Goal: Navigation & Orientation: Understand site structure

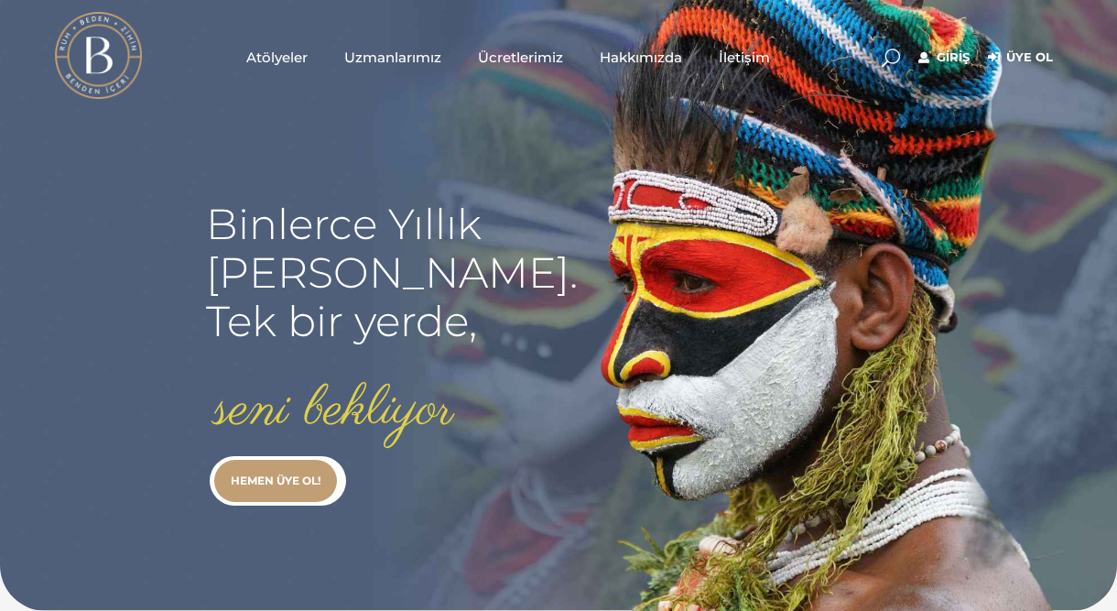
click at [273, 59] on span "Atölyeler" at bounding box center [276, 57] width 61 height 21
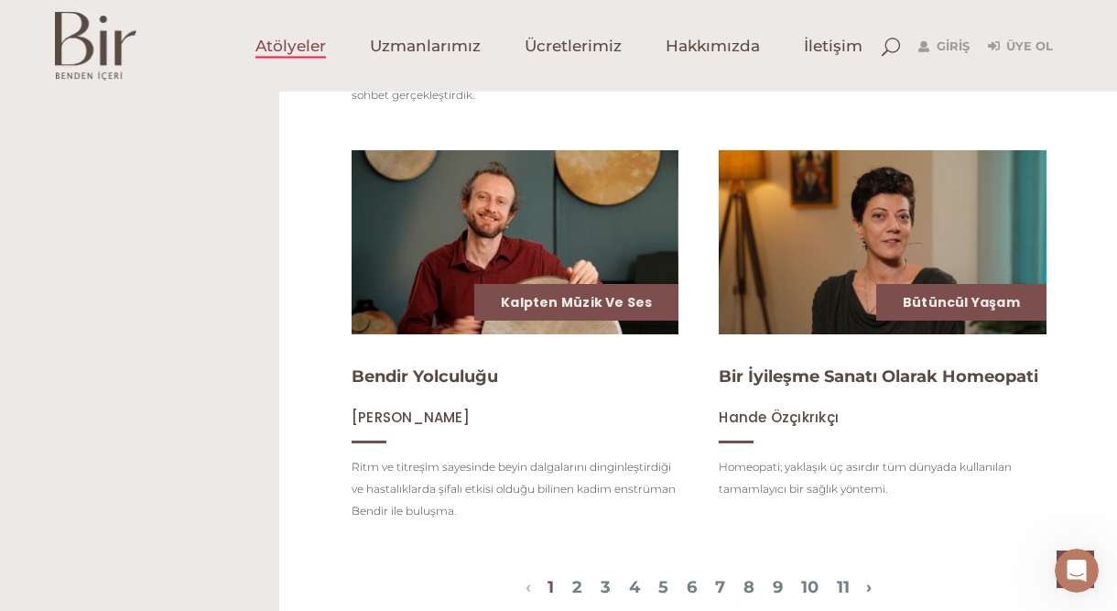
scroll to position [1857, 0]
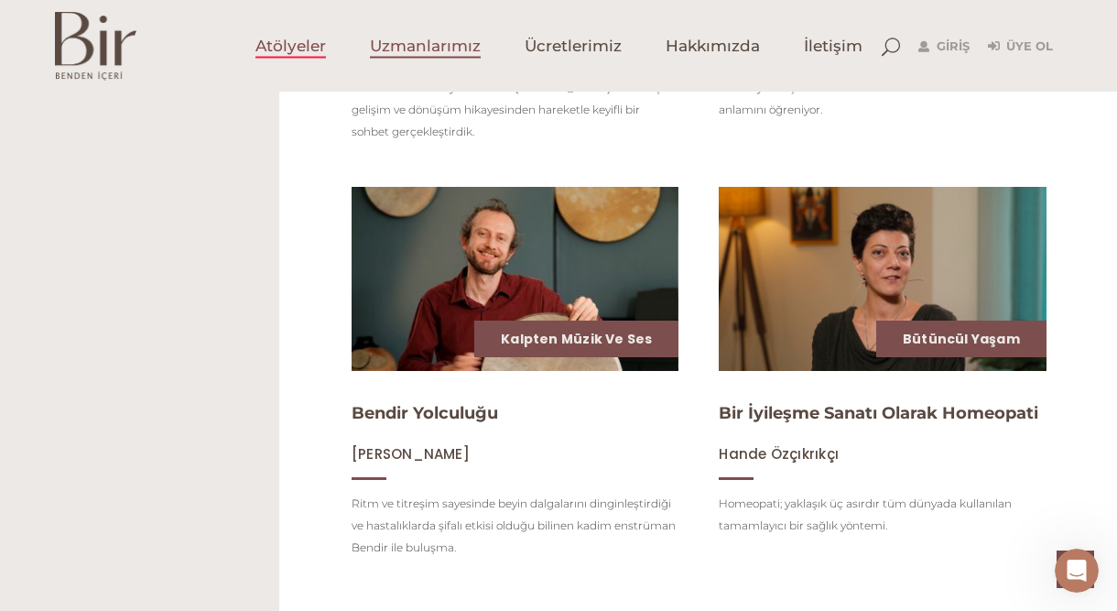
click at [398, 41] on span "Uzmanlarımız" at bounding box center [425, 46] width 111 height 21
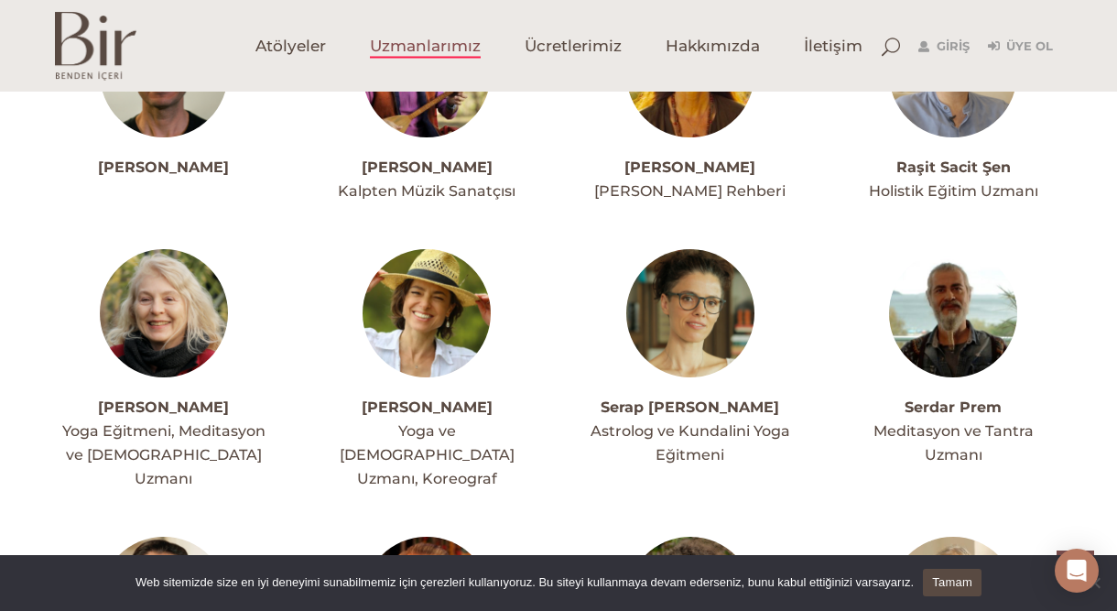
scroll to position [4045, 0]
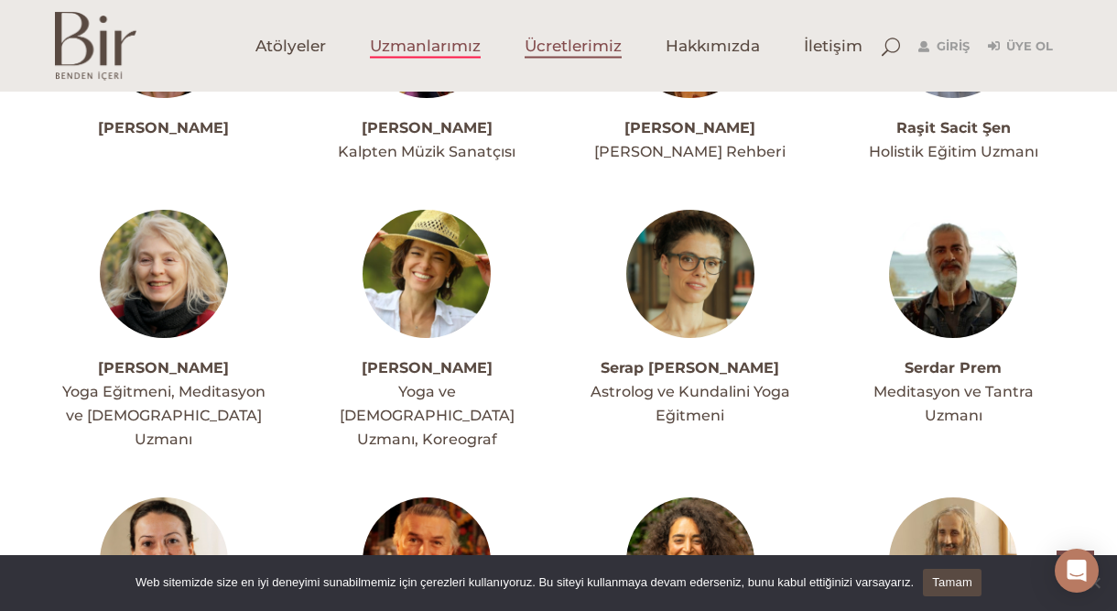
click at [555, 39] on span "Ücretlerimiz" at bounding box center [573, 46] width 97 height 21
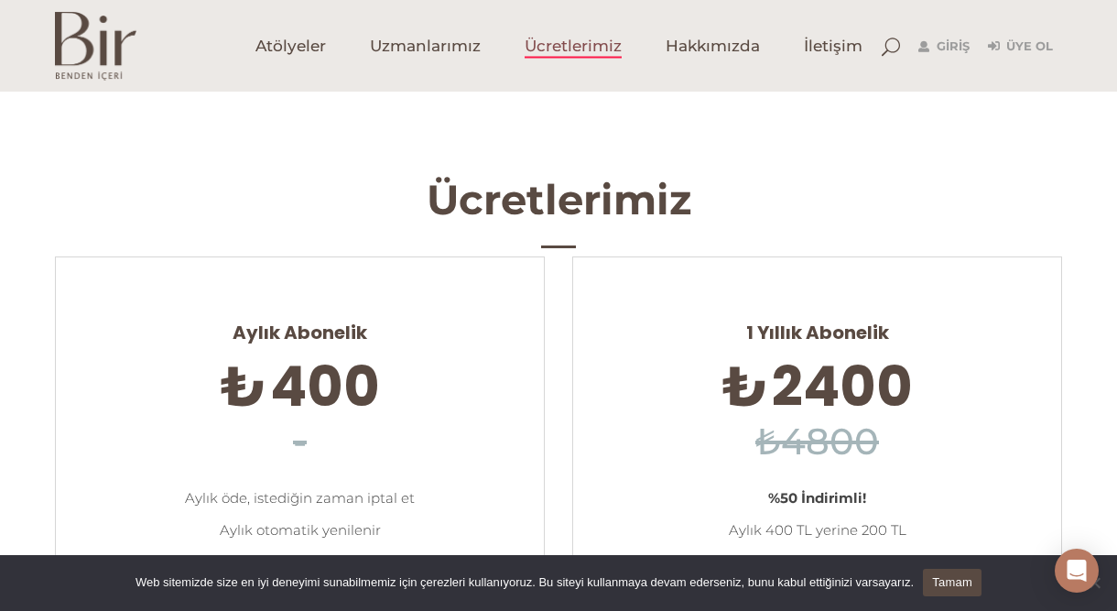
click at [362, 184] on h2 "Ücretlerimiz" at bounding box center [558, 199] width 1117 height 49
click at [718, 52] on span "Hakkımızda" at bounding box center [713, 46] width 94 height 21
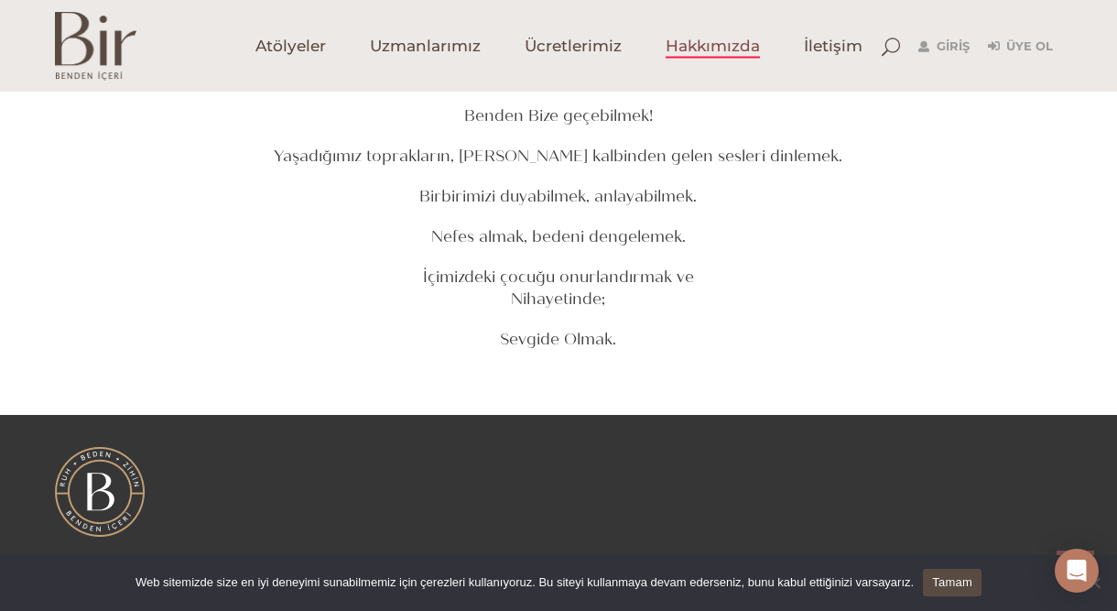
scroll to position [2528, 0]
